Goal: Navigation & Orientation: Find specific page/section

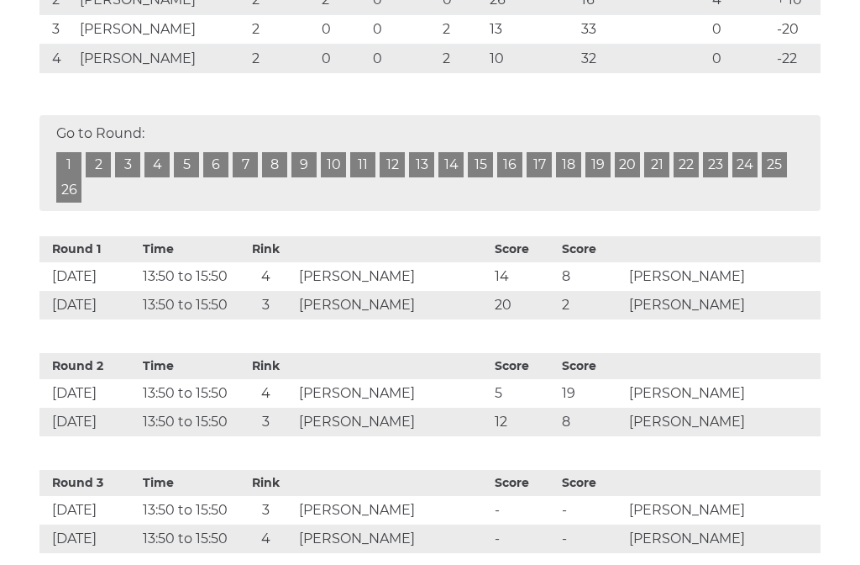
scroll to position [441, 0]
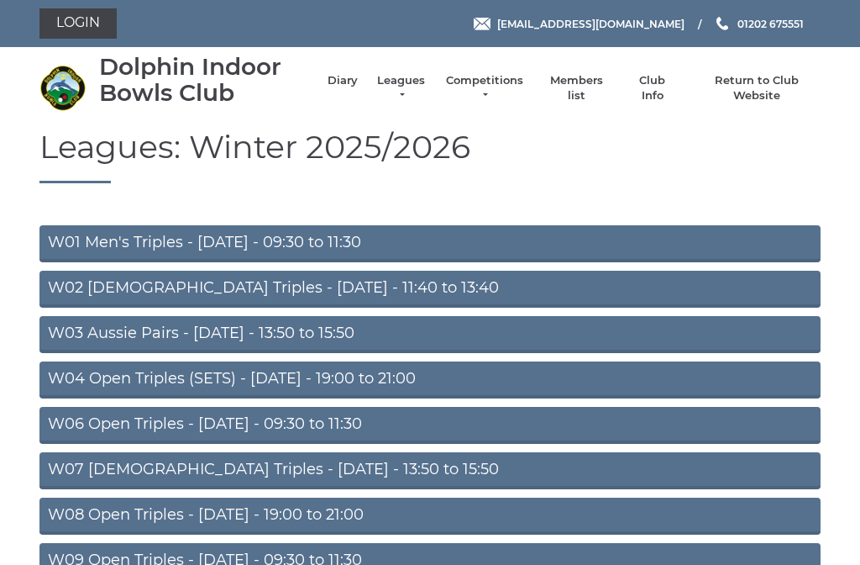
scroll to position [550, 0]
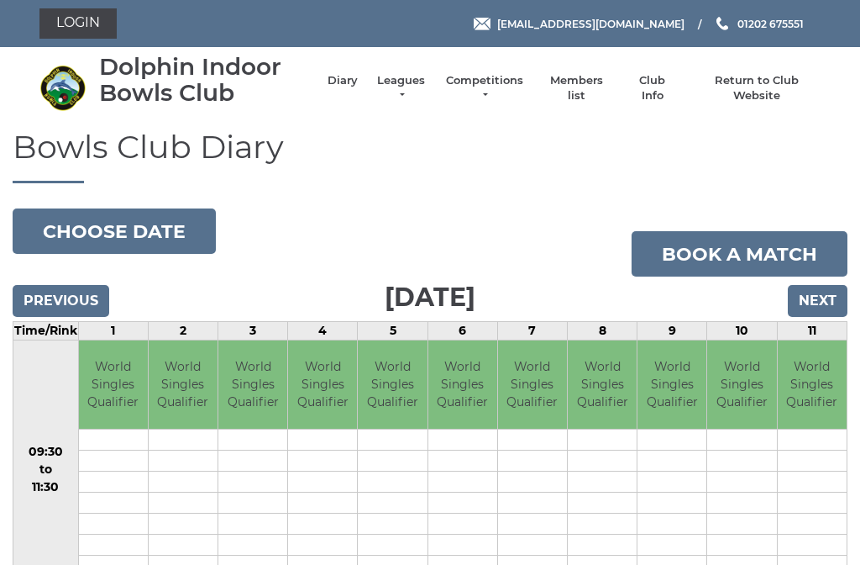
click at [794, 302] on input "Next" at bounding box center [818, 301] width 60 height 32
click at [810, 311] on input "Next" at bounding box center [818, 301] width 60 height 32
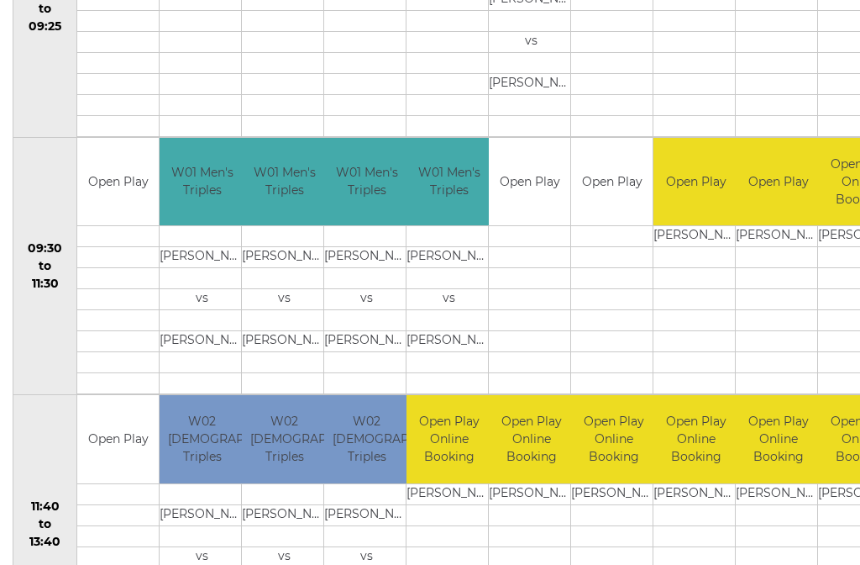
scroll to position [461, 0]
